Goal: Book appointment/travel/reservation

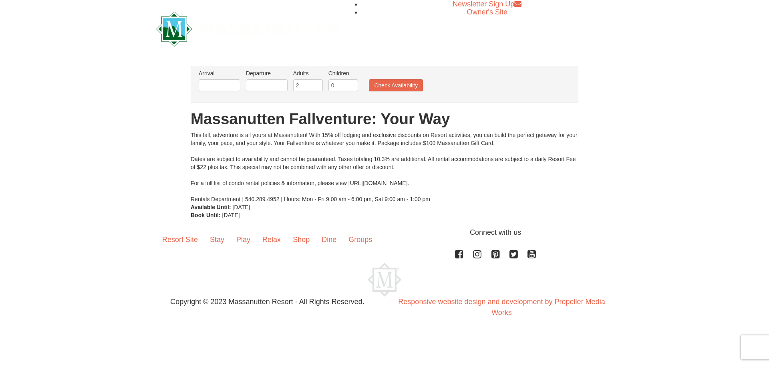
click at [210, 125] on h1 "Massanutten Fallventure: Your Way" at bounding box center [385, 119] width 388 height 16
click at [226, 121] on h1 "Massanutten Fallventure: Your Way" at bounding box center [385, 119] width 388 height 16
click at [347, 79] on input "0" at bounding box center [344, 85] width 30 height 12
click at [223, 84] on input "text" at bounding box center [220, 85] width 42 height 12
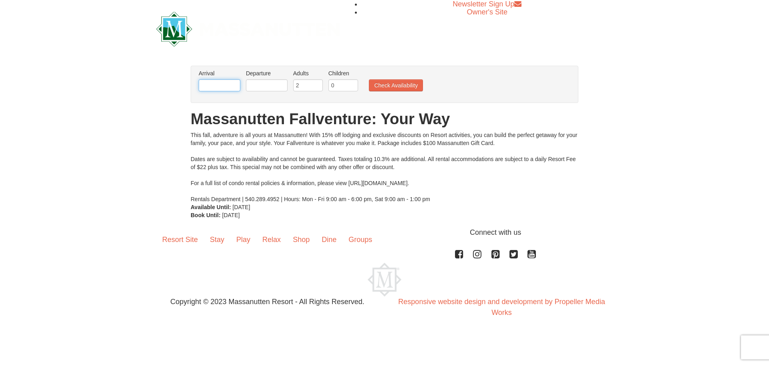
click at [223, 84] on input "text" at bounding box center [220, 85] width 42 height 12
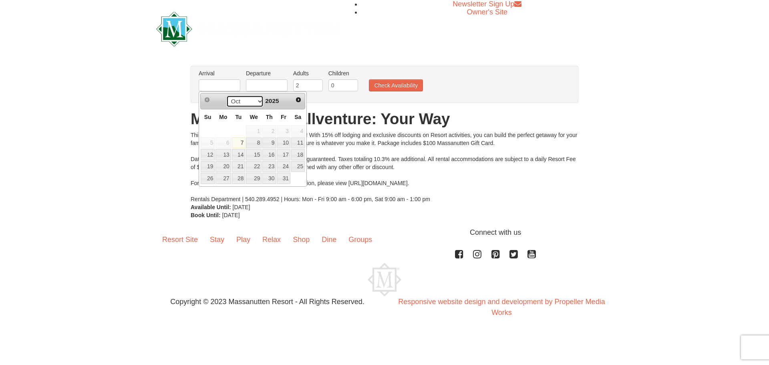
click at [257, 101] on select "Oct Nov Dec" at bounding box center [244, 101] width 37 height 12
click at [298, 99] on span "Next" at bounding box center [298, 100] width 6 height 6
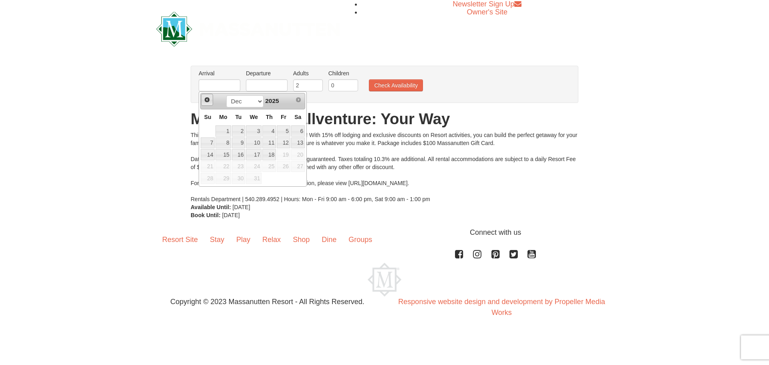
click at [206, 99] on span "Prev" at bounding box center [207, 100] width 6 height 6
click at [299, 100] on span "Next" at bounding box center [298, 100] width 6 height 6
click at [286, 167] on span "26" at bounding box center [284, 166] width 14 height 11
click at [551, 67] on div "Arrival Please format dates MM/DD/YYYY Please format dates MM/DD/YYYY Departure…" at bounding box center [385, 84] width 388 height 37
